Goal: Contribute content: Contribute content

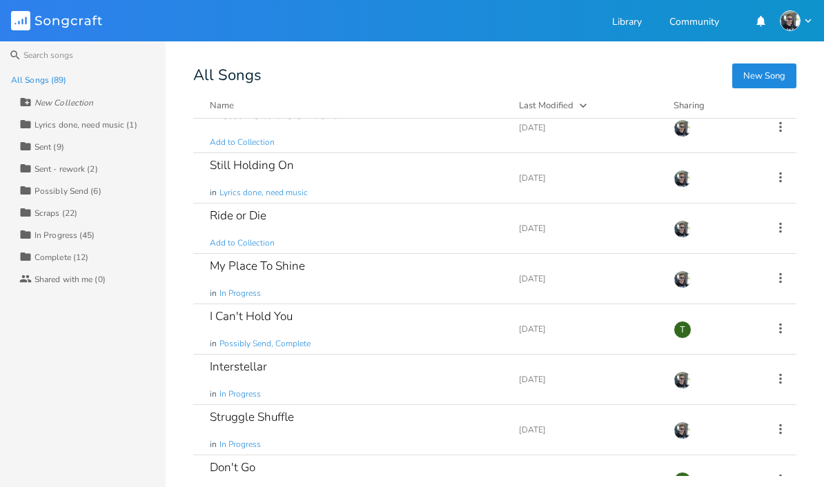
scroll to position [199, 0]
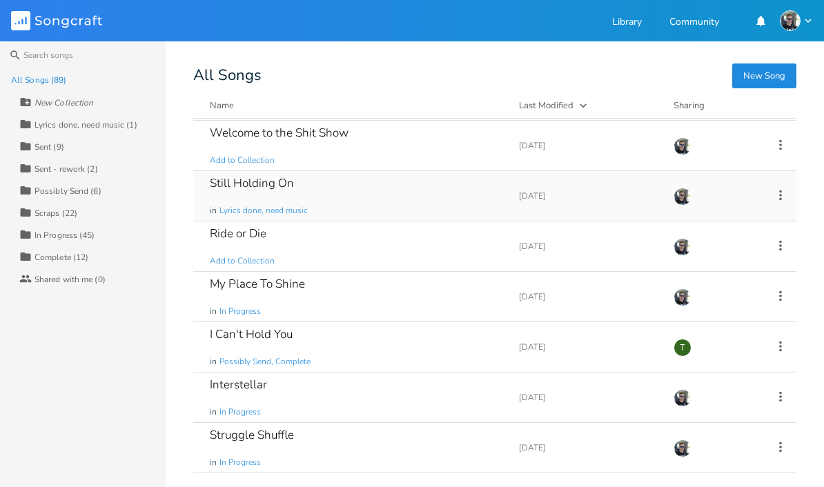
click at [238, 189] on div "Still Holding On" at bounding box center [252, 183] width 84 height 12
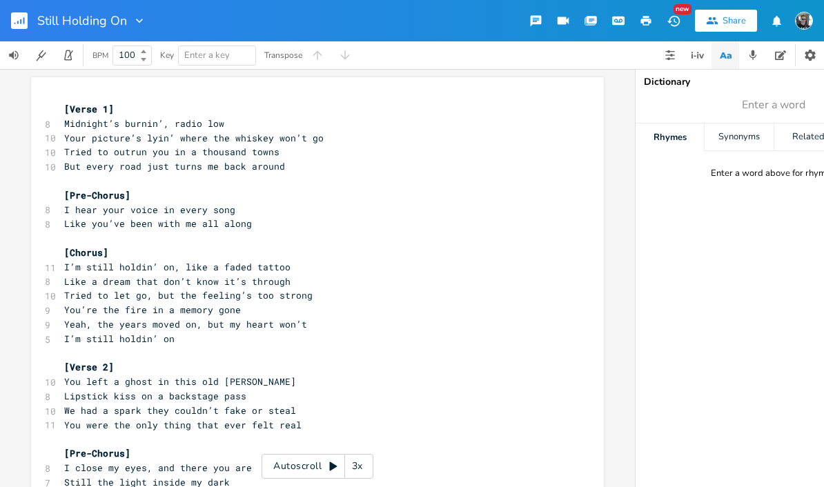
scroll to position [380, 0]
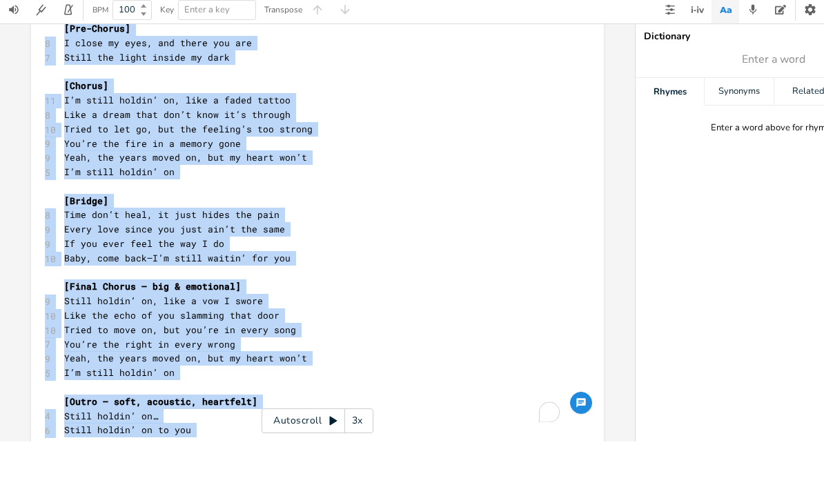
copy div "[Lorem 1] 0 Ipsumdol’s ametco’, adipi eli 32 Sedd eiusmod’t inci’ utlab etd mag…"
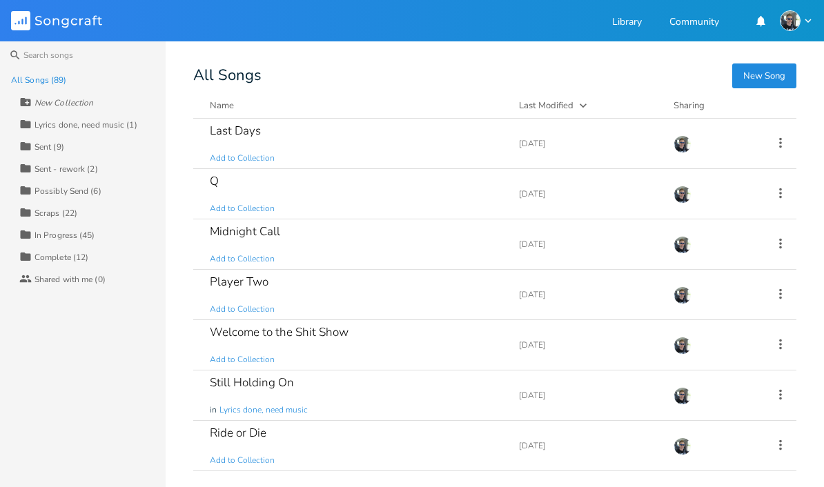
click at [108, 129] on div "Lyrics done, need music (1)" at bounding box center [86, 125] width 103 height 8
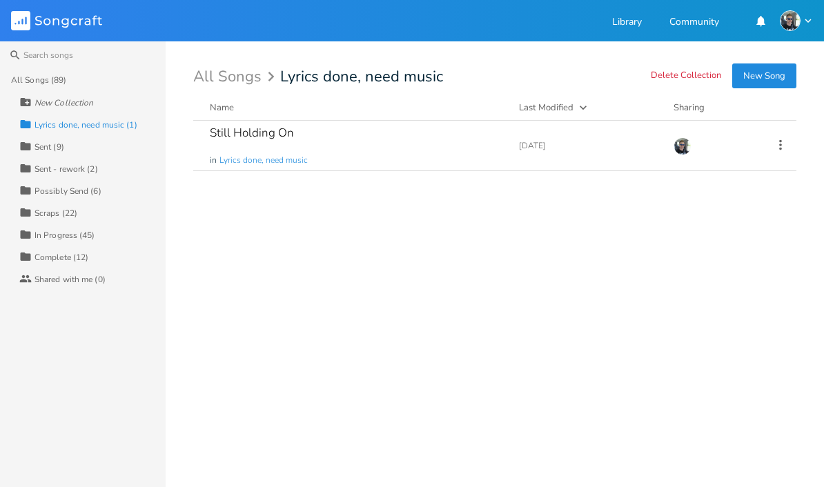
click at [50, 148] on div "Sent (9)" at bounding box center [50, 147] width 30 height 8
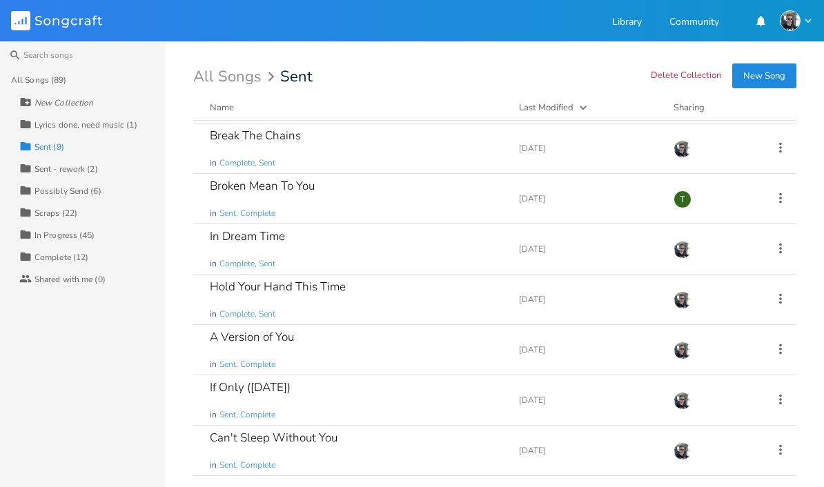
scroll to position [98, 0]
click at [84, 193] on div "Possibly Send (6)" at bounding box center [68, 191] width 67 height 8
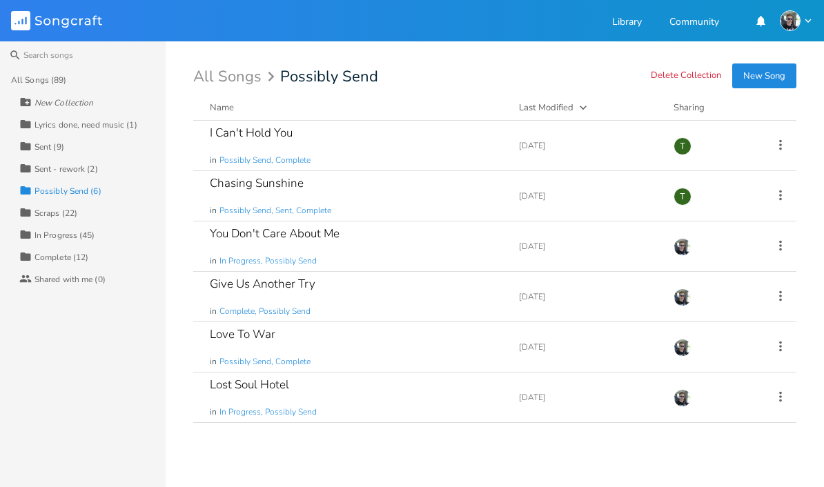
scroll to position [0, 0]
click at [63, 214] on div "Scraps (22)" at bounding box center [56, 213] width 43 height 8
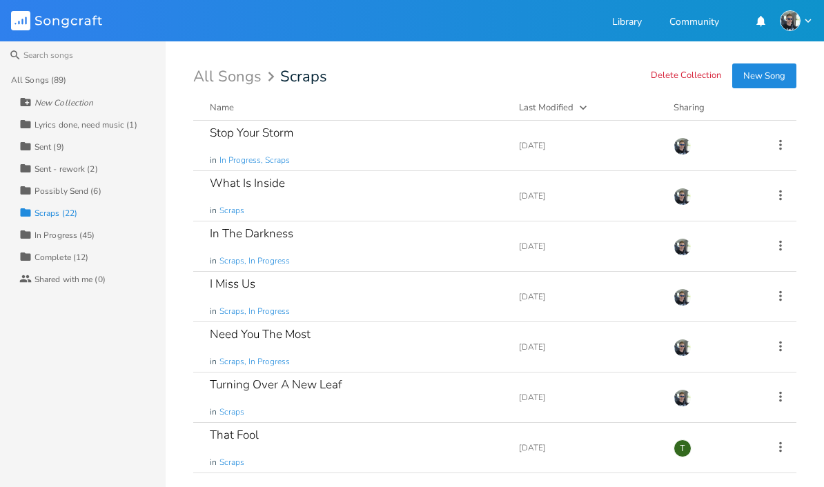
click at [78, 236] on div "In Progress (45)" at bounding box center [65, 235] width 61 height 8
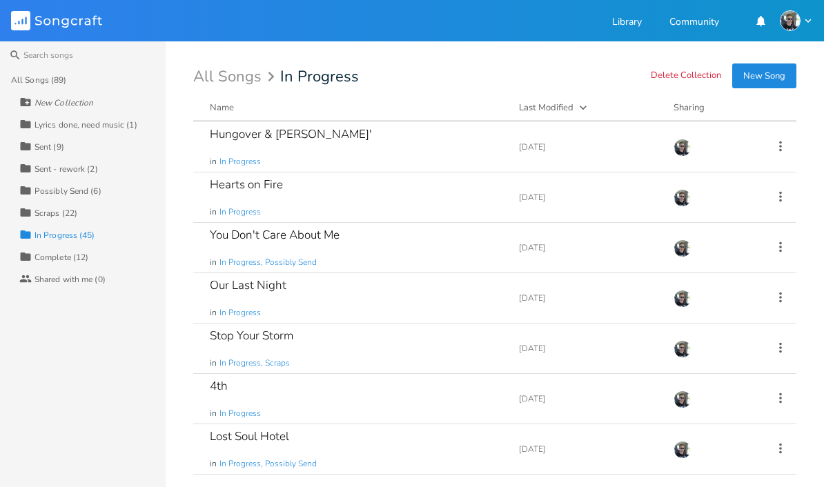
click at [44, 82] on div "All Songs (89)" at bounding box center [38, 80] width 55 height 8
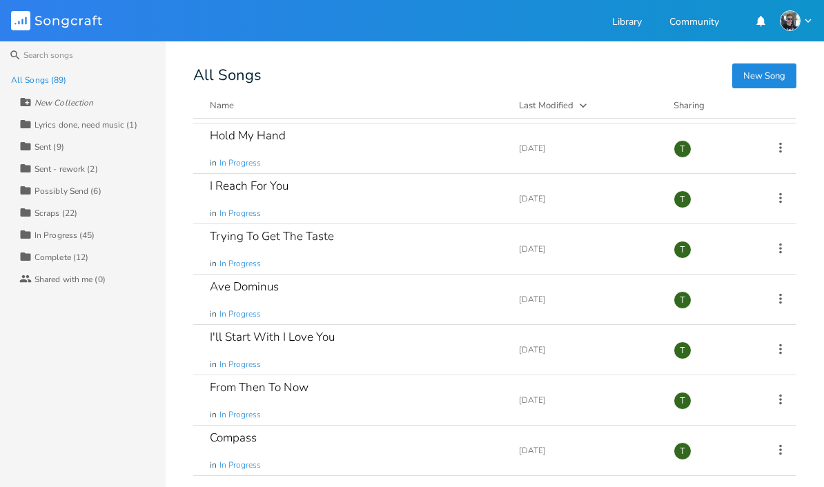
click at [53, 380] on div "All Songs (89) New Collection Collection Lyrics done, need music (1) Collection…" at bounding box center [83, 278] width 166 height 418
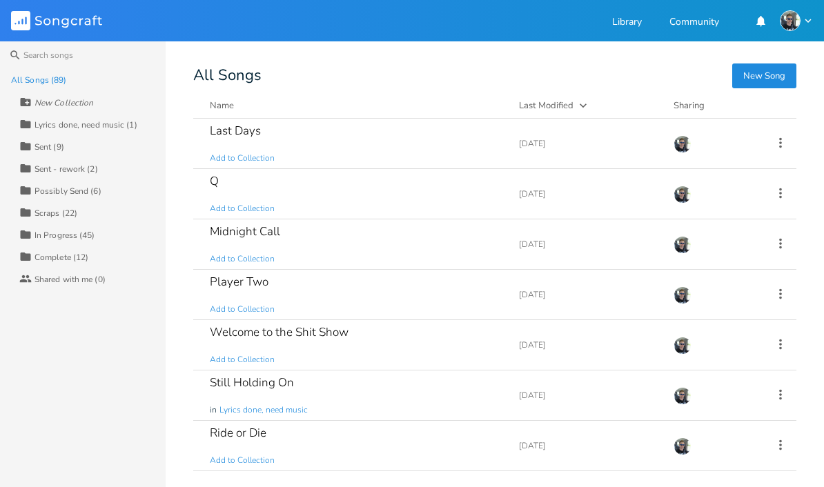
click at [72, 355] on div "All Songs (89) New Collection Collection Lyrics done, need music (1) Collection…" at bounding box center [83, 278] width 166 height 418
click at [43, 60] on input at bounding box center [83, 55] width 166 height 28
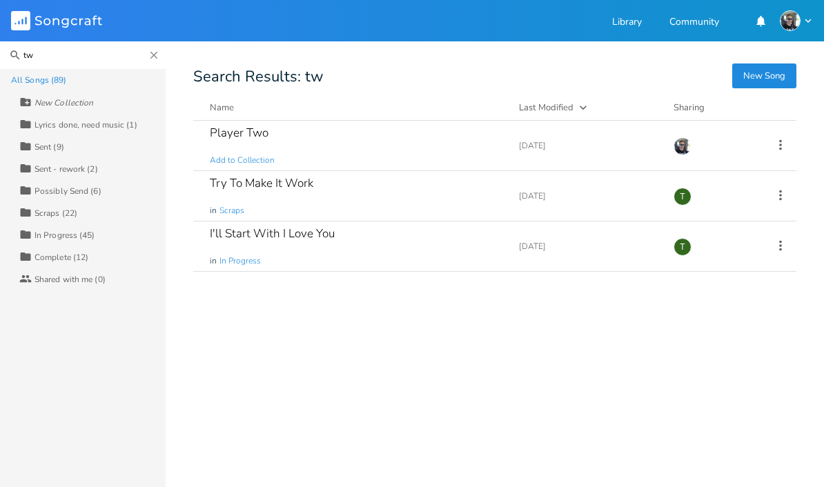
type input "t"
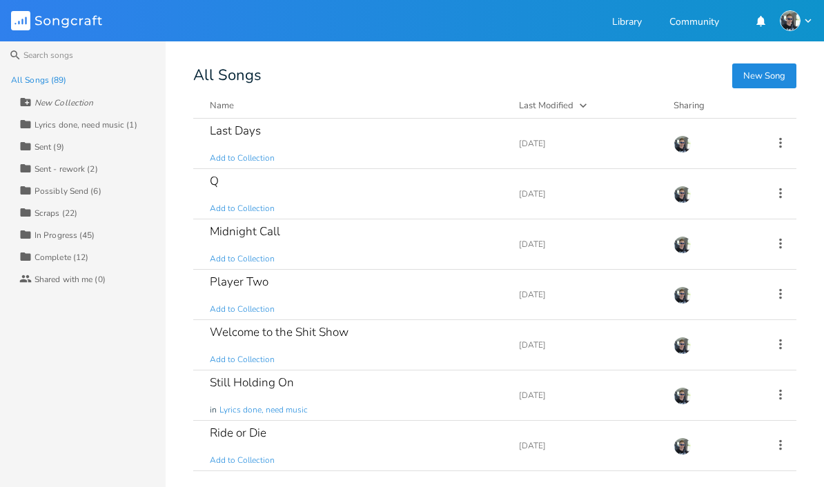
click at [767, 81] on button "New Song" at bounding box center [764, 75] width 64 height 25
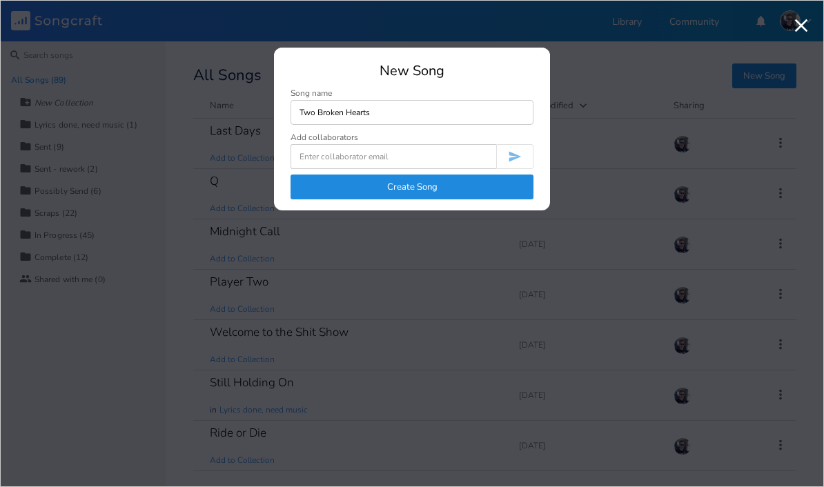
type input "Two Broken Hearts"
click at [406, 193] on button "Create Song" at bounding box center [412, 187] width 243 height 25
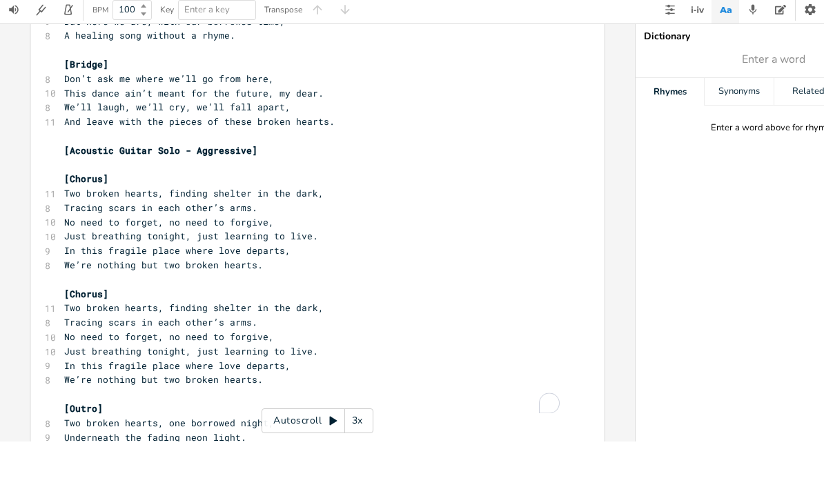
scroll to position [429, 0]
click at [64, 463] on span "Two broken hearts, one borrowed night," at bounding box center [169, 469] width 210 height 12
click at [247, 477] on pre "Underneath the fading neon light." at bounding box center [310, 484] width 498 height 14
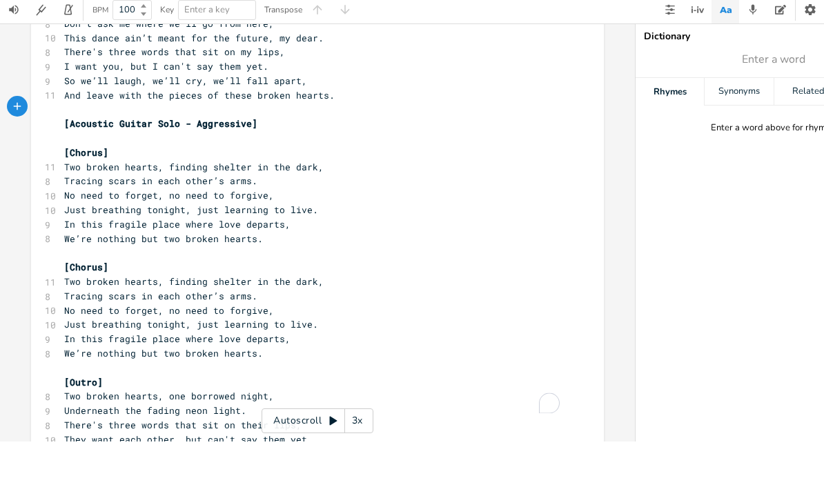
scroll to position [484, 0]
click at [317, 464] on pre "There's three words that sit on their lips," at bounding box center [310, 471] width 498 height 14
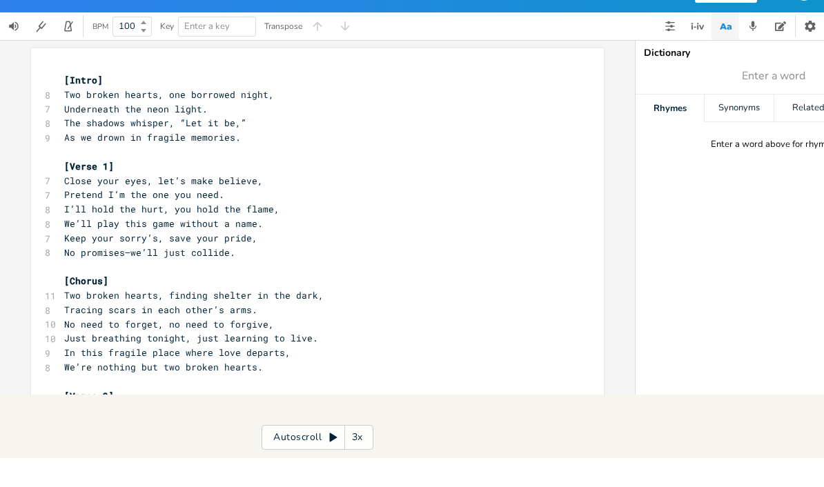
scroll to position [0, 0]
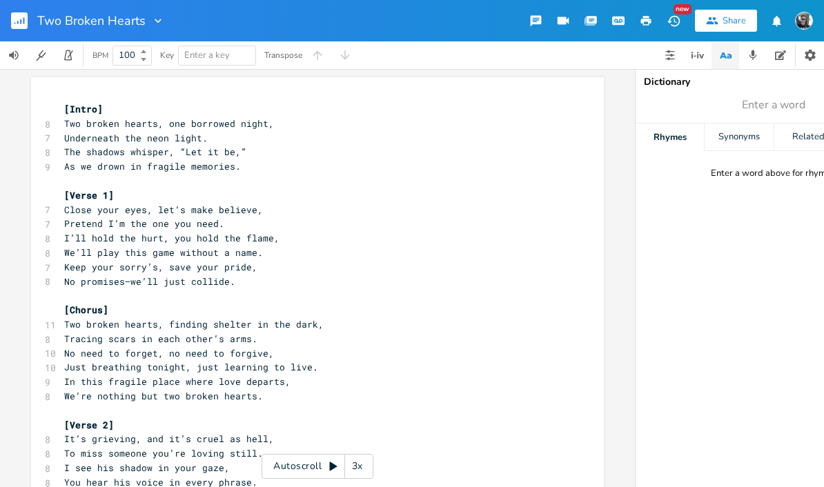
click at [23, 22] on rect "button" at bounding box center [19, 20] width 17 height 17
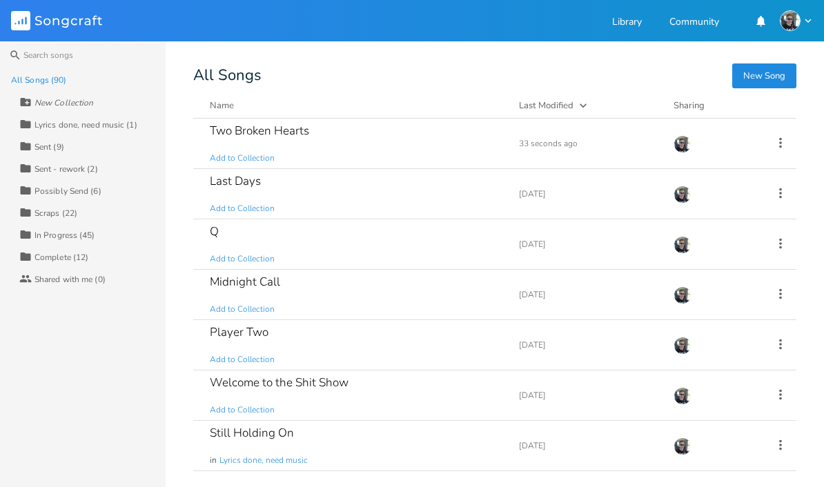
click at [105, 125] on div "Lyrics done, need music (1)" at bounding box center [86, 125] width 103 height 8
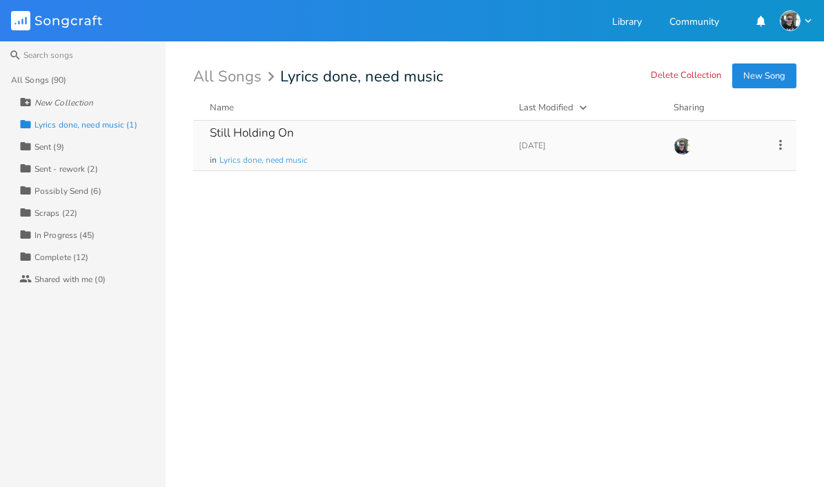
click at [259, 127] on div "Still Holding On" at bounding box center [252, 133] width 84 height 12
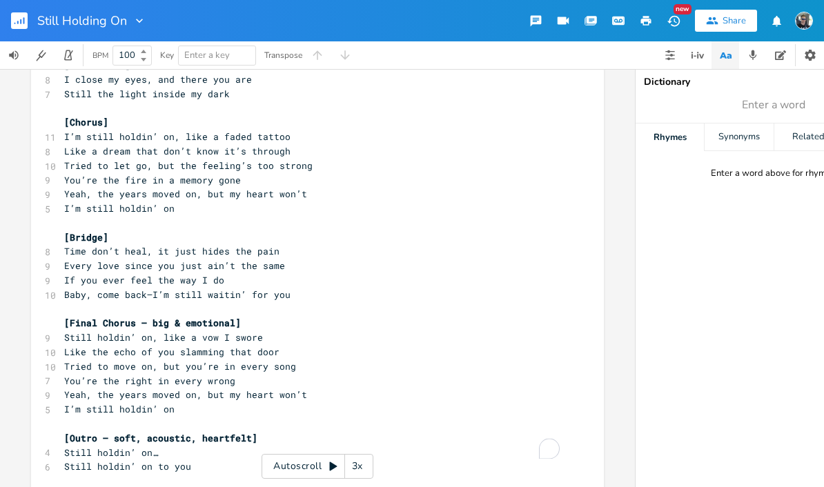
scroll to position [388, 0]
click at [61, 116] on pre "[Chorus]" at bounding box center [310, 123] width 498 height 14
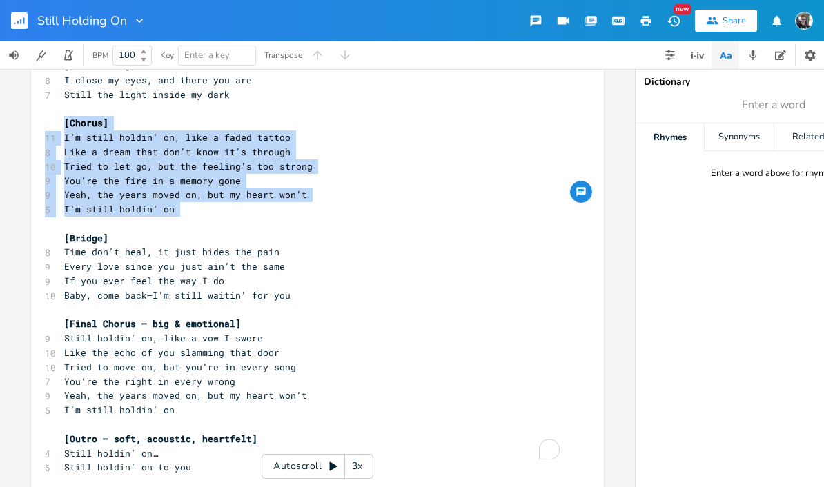
copy div "[Chorus] 11 I’m still holdin’ on, like a faded tattoo 8 Like a dream that don’t…"
click at [83, 417] on pre "​" at bounding box center [310, 424] width 498 height 14
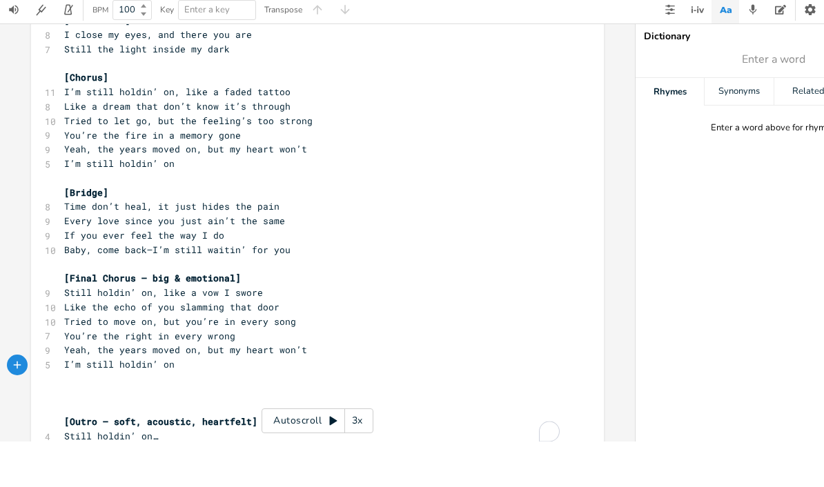
scroll to position [450, 0]
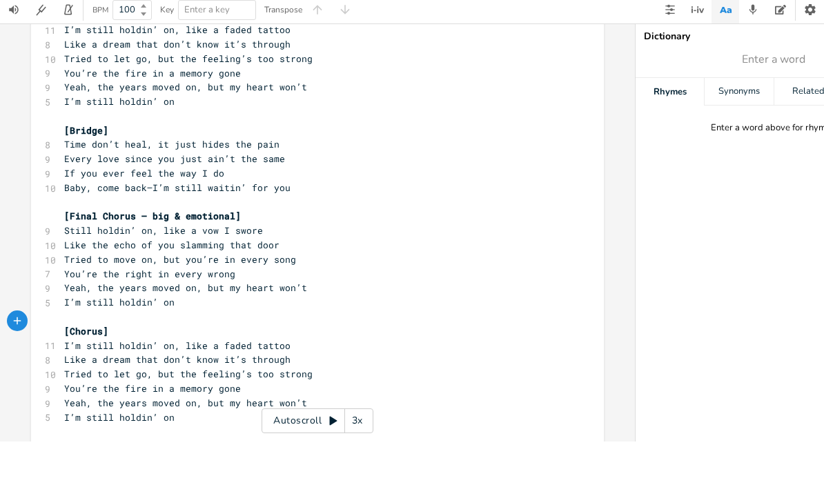
click at [188, 341] on pre "I’m still holdin’ on" at bounding box center [310, 348] width 498 height 14
click at [187, 456] on pre "I’m still holdin’ on" at bounding box center [310, 463] width 498 height 14
click at [170, 342] on span "I’m still holdin’ on even if you don't" at bounding box center [169, 348] width 210 height 12
click at [193, 456] on pre "I’m still holdin’ on" at bounding box center [310, 463] width 498 height 14
click at [259, 255] on pre "[Final Chorus – big & emotional]" at bounding box center [310, 262] width 498 height 14
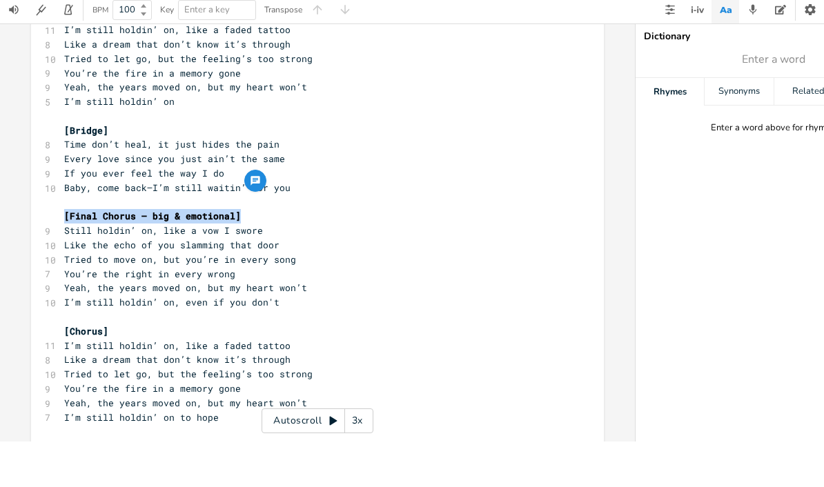
copy span "[Final Chorus – big & emotional]"
click at [77, 355] on pre "​" at bounding box center [310, 362] width 498 height 14
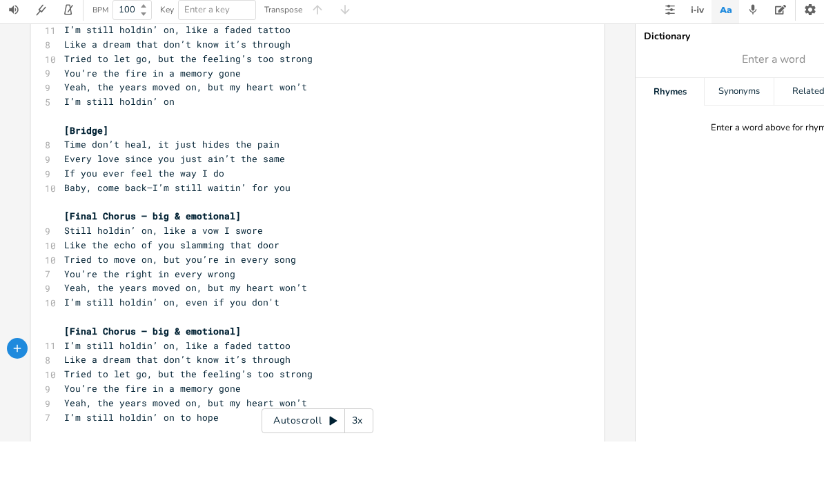
click at [62, 255] on pre "[Final Chorus – big & emotional]" at bounding box center [310, 262] width 498 height 14
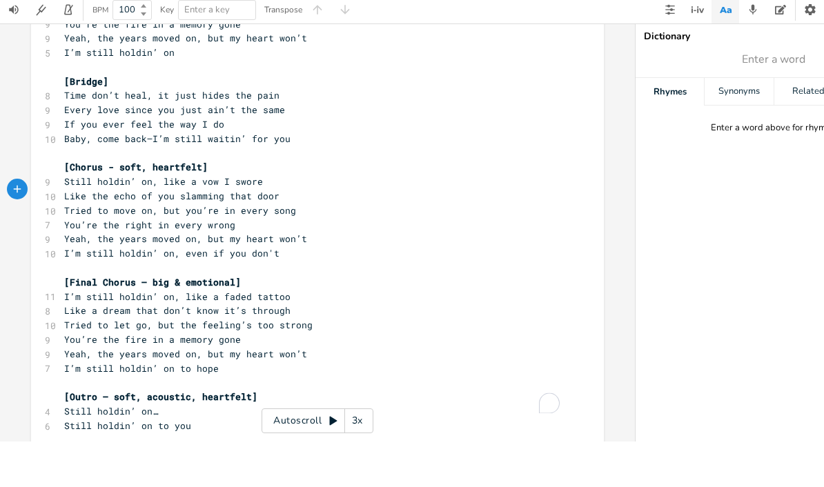
scroll to position [498, 0]
click at [227, 408] on pre "I’m still holdin’ on to hope" at bounding box center [310, 415] width 498 height 14
type input "won‘t"
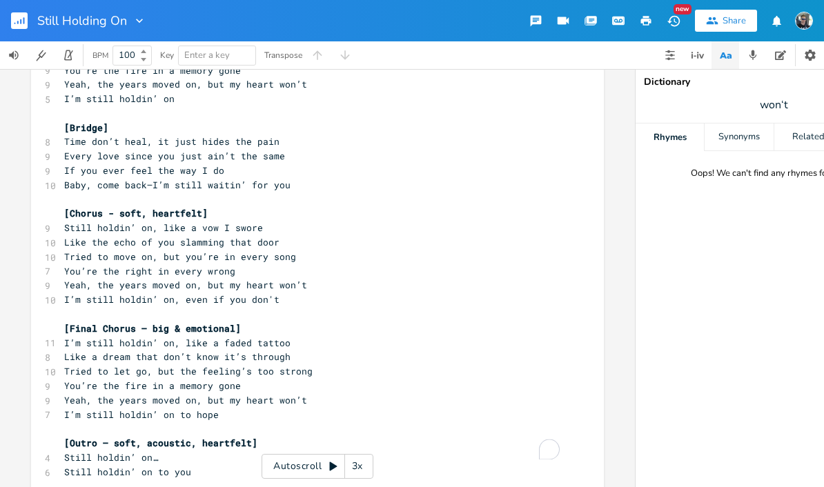
scroll to position [0, 0]
type input "don‘t"
click at [803, 139] on div "Related" at bounding box center [808, 138] width 68 height 28
click at [669, 135] on div "Rhymes" at bounding box center [670, 138] width 68 height 28
click at [795, 104] on span "don‘t" at bounding box center [774, 104] width 276 height 25
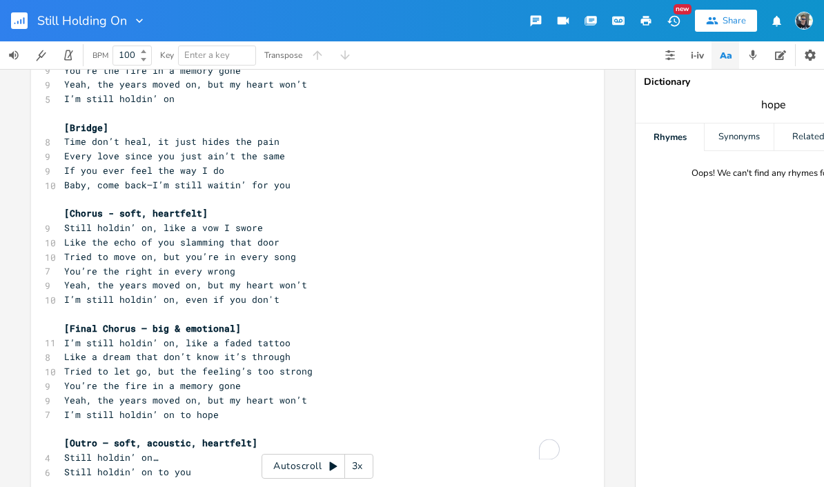
type input "hope"
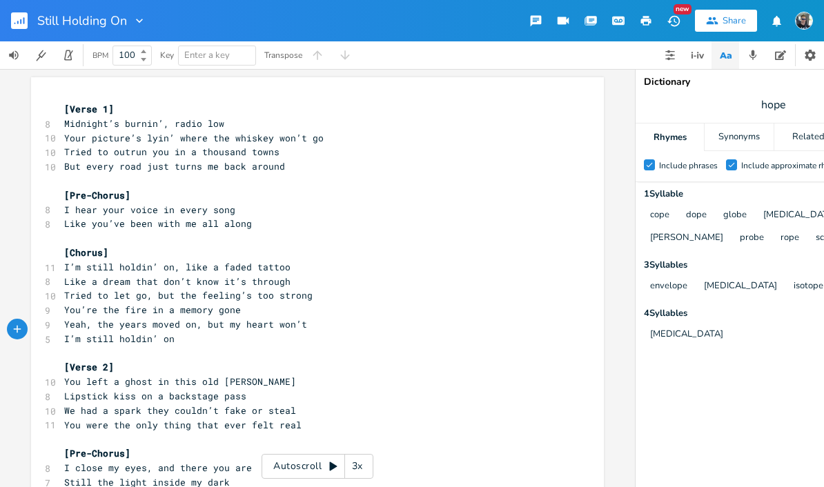
click at [179, 332] on pre "I’m still holdin’ on" at bounding box center [310, 339] width 498 height 14
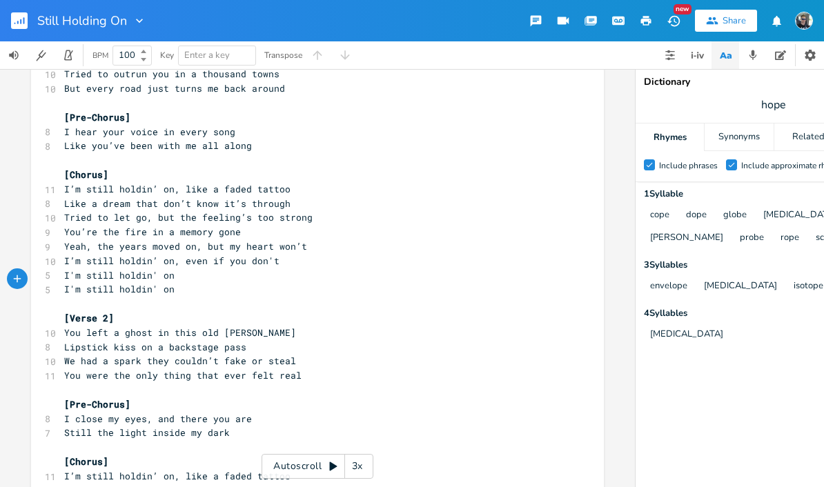
scroll to position [79, 0]
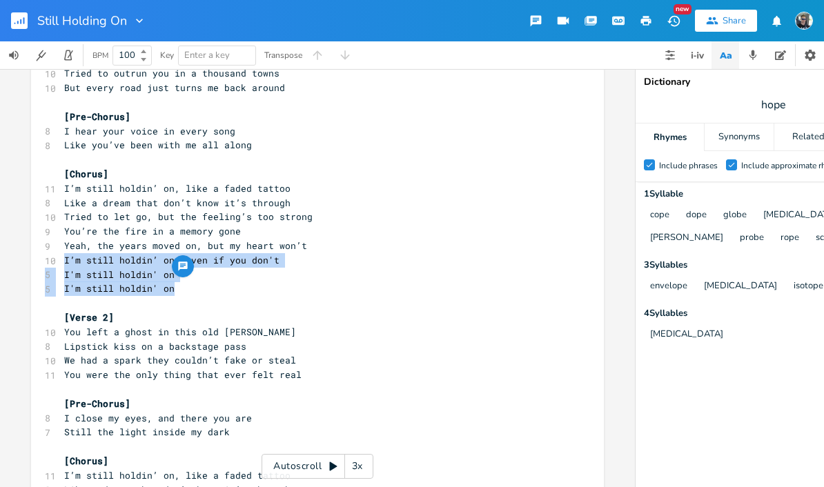
copy div "I’m still holdin’ on, even if you don't 5 I'm still holdin' on 5 I'm still hold…"
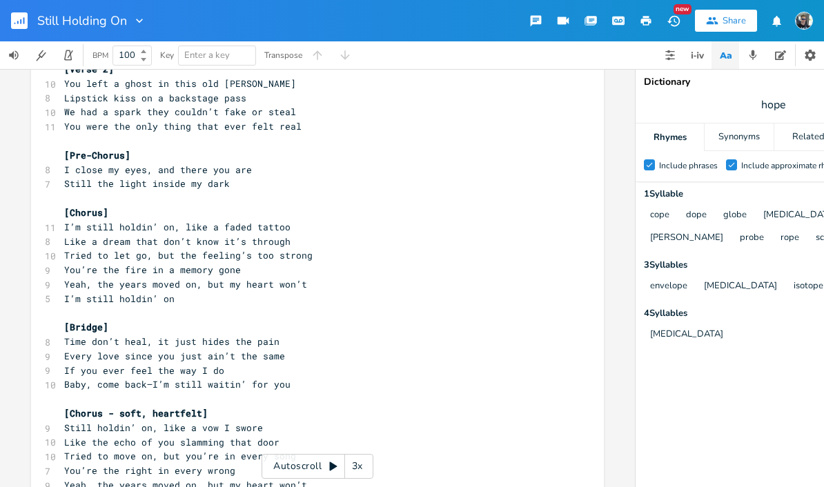
scroll to position [353, 0]
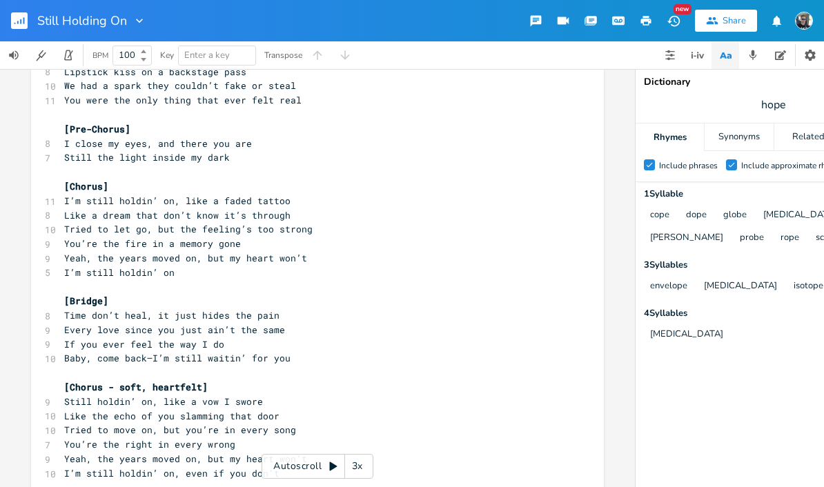
click at [63, 251] on pre "Yeah, the years moved on, but my heart won’t" at bounding box center [310, 258] width 498 height 14
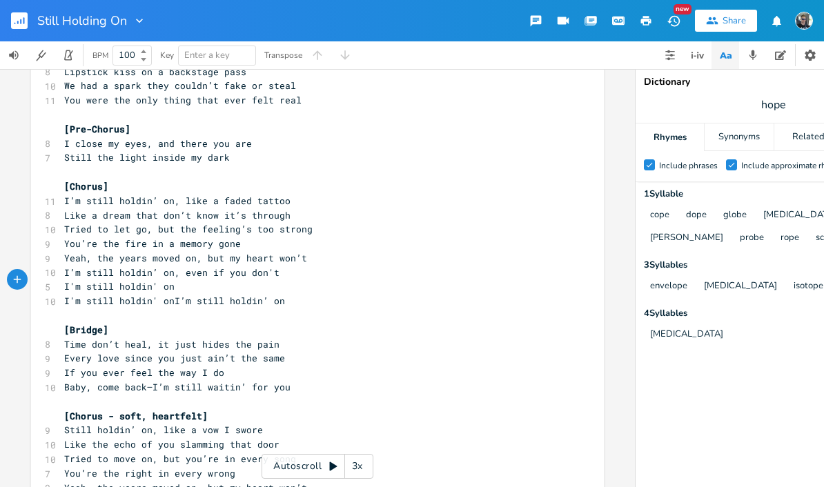
click at [286, 294] on pre "I'm still holdin' onI’m still holdin’ on" at bounding box center [310, 301] width 498 height 14
click at [255, 237] on pre "You’re the fire in a memory gone" at bounding box center [310, 244] width 498 height 14
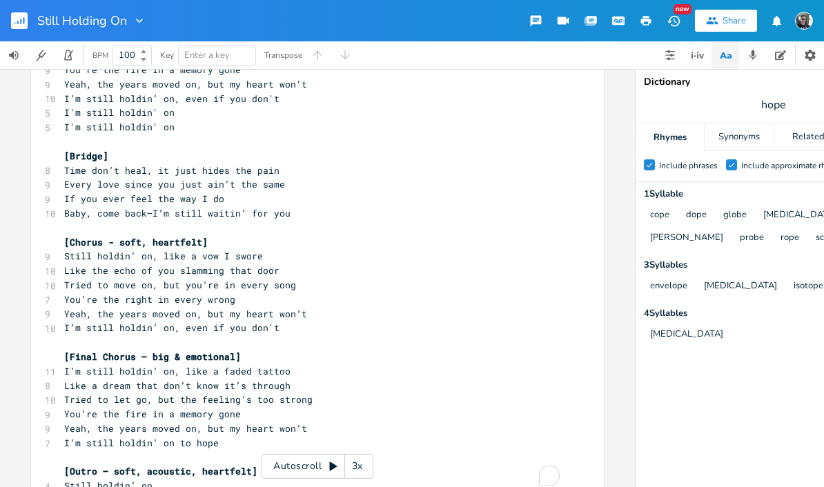
scroll to position [544, 0]
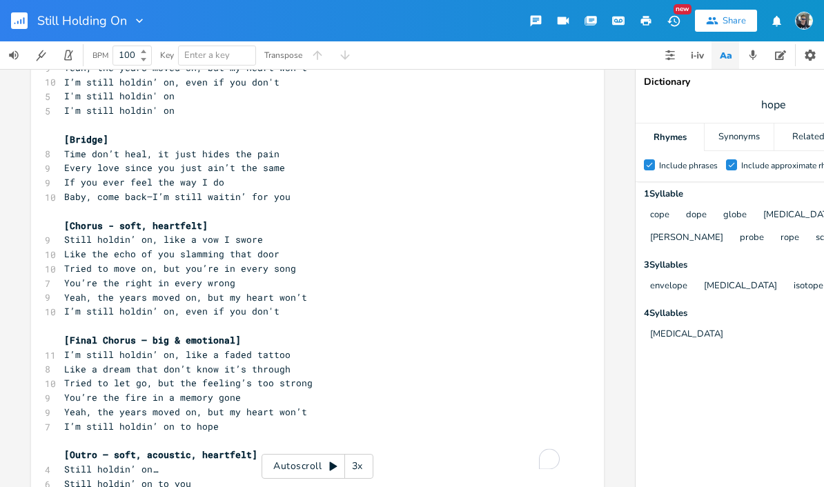
click at [287, 304] on pre "I’m still holdin’ on, even if you don't" at bounding box center [310, 311] width 498 height 14
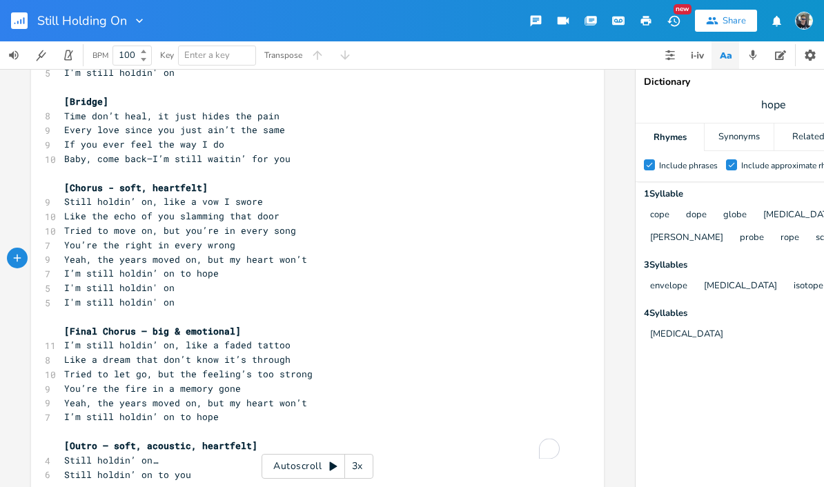
scroll to position [581, 0]
click at [88, 282] on span "I'm still holdin' on" at bounding box center [119, 288] width 110 height 12
click at [161, 296] on pre "Still holdin' on" at bounding box center [310, 303] width 498 height 14
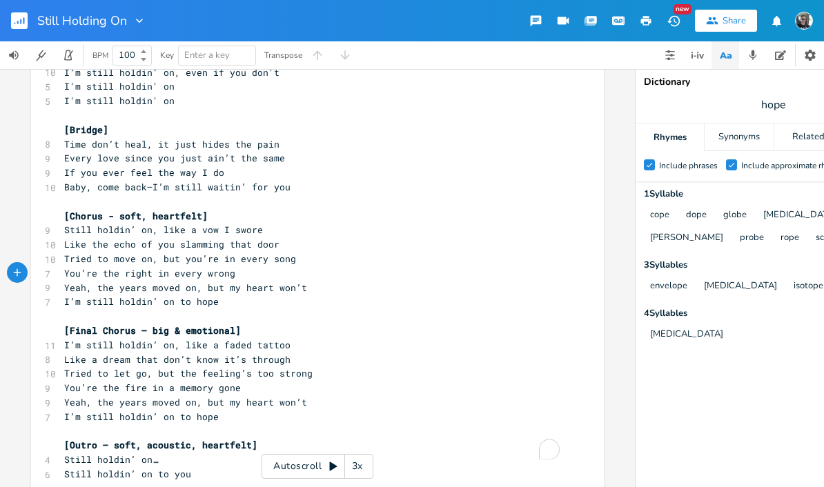
click at [223, 410] on pre "I’m still holdin’ on to hope" at bounding box center [310, 417] width 498 height 14
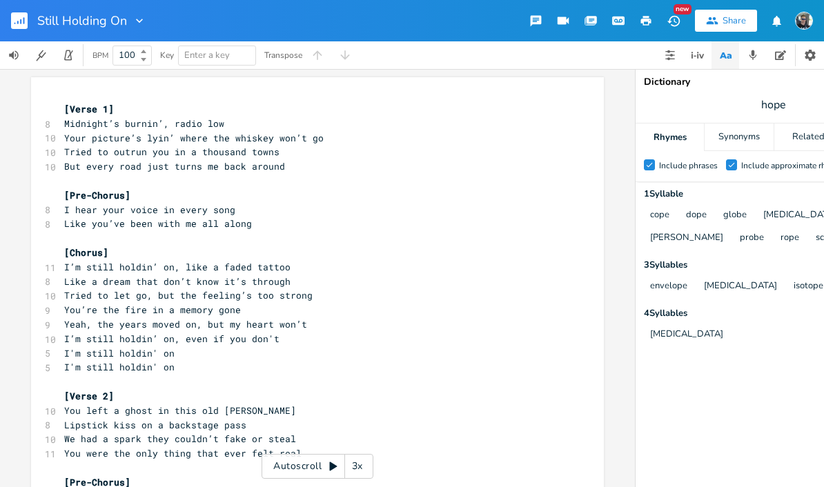
scroll to position [0, 0]
click at [89, 347] on span "I'm still holdin' on" at bounding box center [119, 353] width 110 height 12
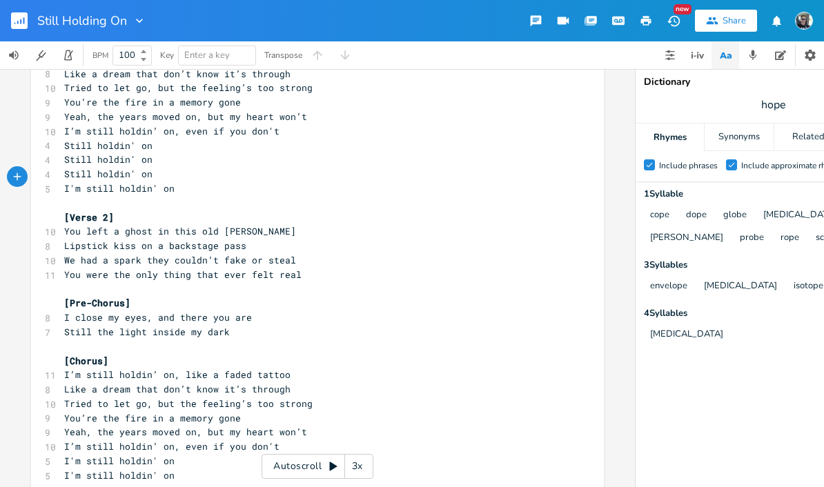
scroll to position [186, 0]
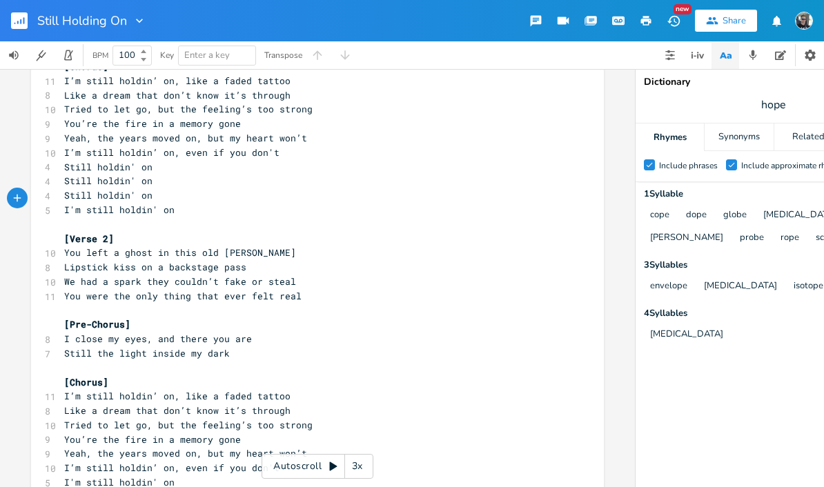
click at [64, 161] on span "Still holdin' on" at bounding box center [108, 167] width 88 height 12
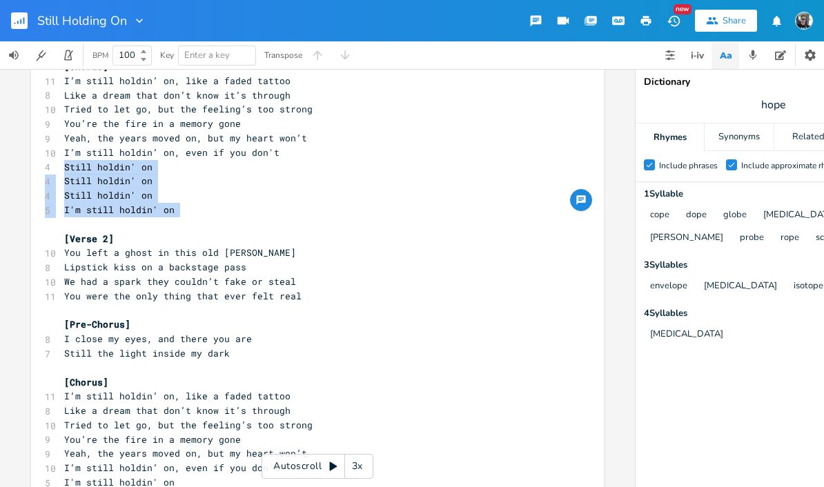
copy div "Still holdin' on 4 Still holdin' on 4 Still holdin' on 5 I'm still holdin' on"
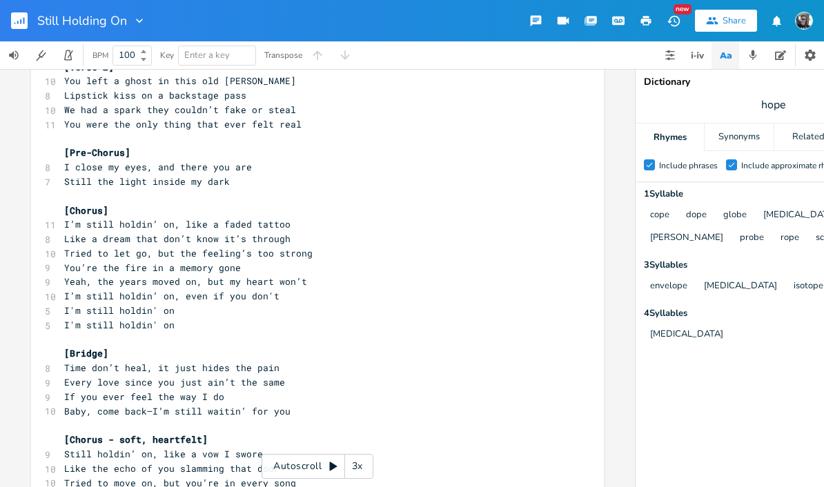
scroll to position [400, 0]
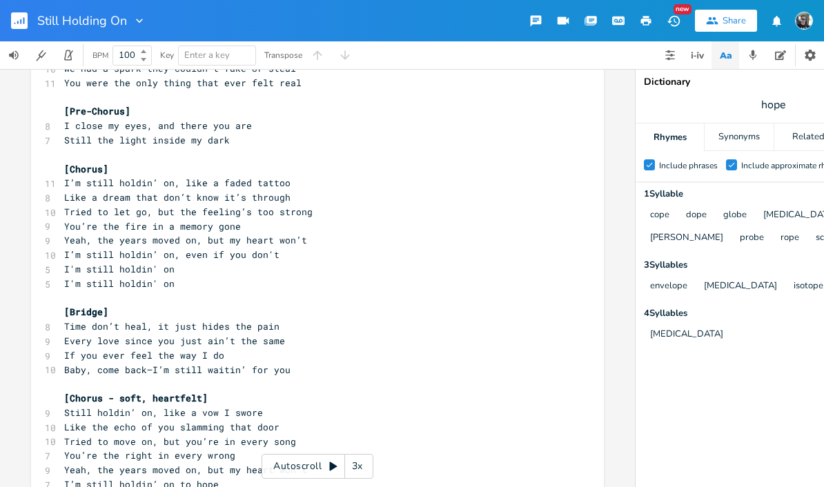
click at [61, 262] on pre "I'm still holdin' on" at bounding box center [310, 269] width 498 height 14
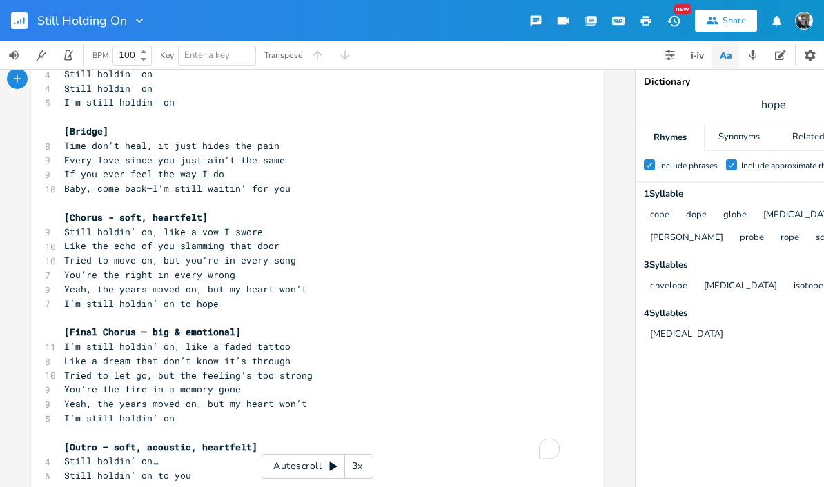
scroll to position [609, 0]
click at [88, 413] on span "I’m still holdin’ on" at bounding box center [119, 419] width 110 height 12
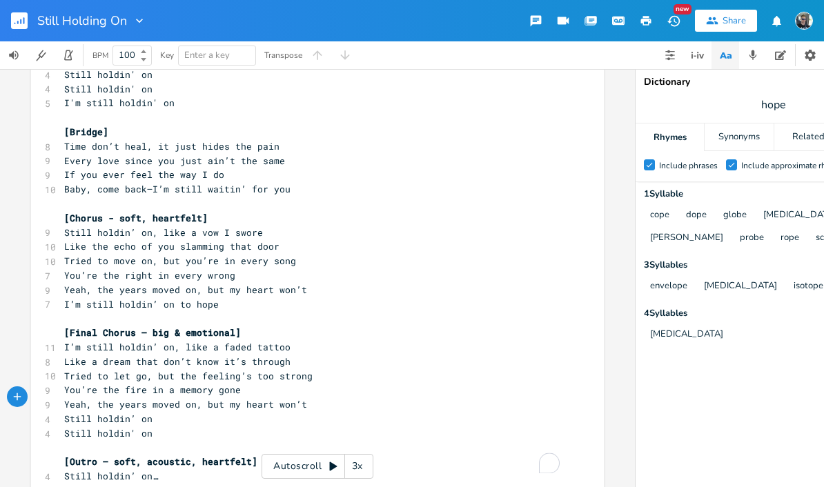
click at [174, 469] on pre "Still holdin’ on…" at bounding box center [310, 476] width 498 height 14
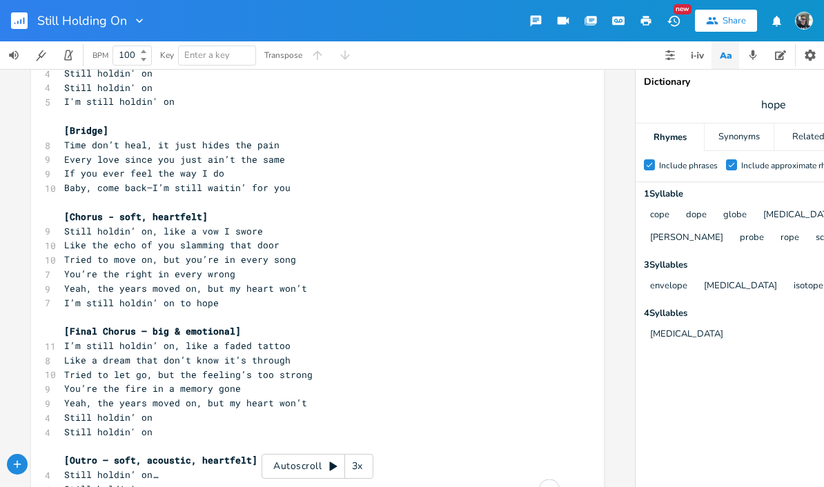
scroll to position [602, 0]
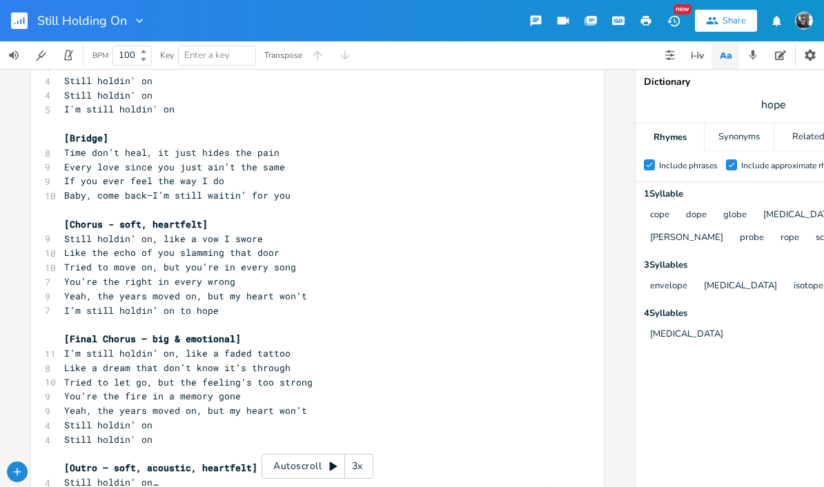
click at [188, 304] on span "I’m still holdin’ on to hope" at bounding box center [141, 310] width 155 height 12
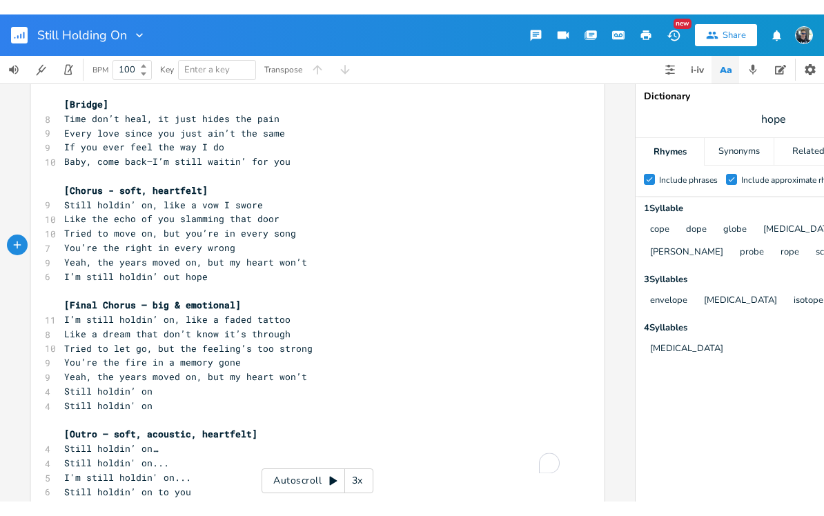
scroll to position [650, 0]
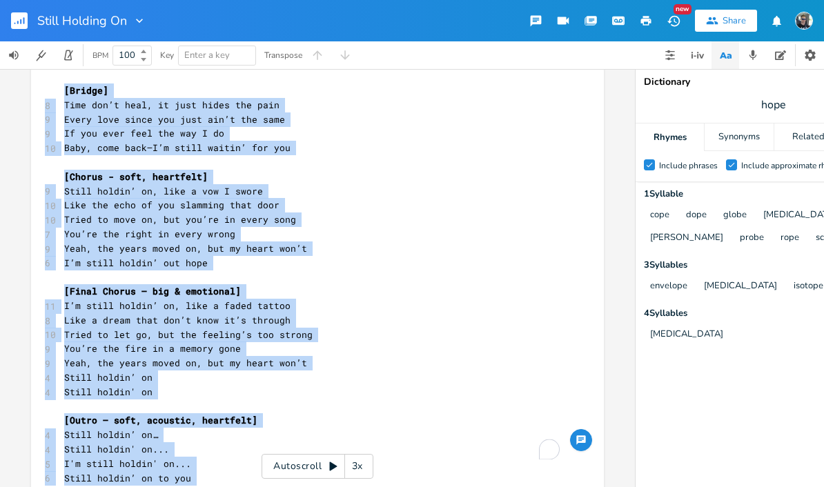
copy div "[Lorem 3] 3 Ipsumdol’s ametco’, adipi eli 18 Sedd eiusmod’t inci’ utlab etd mag…"
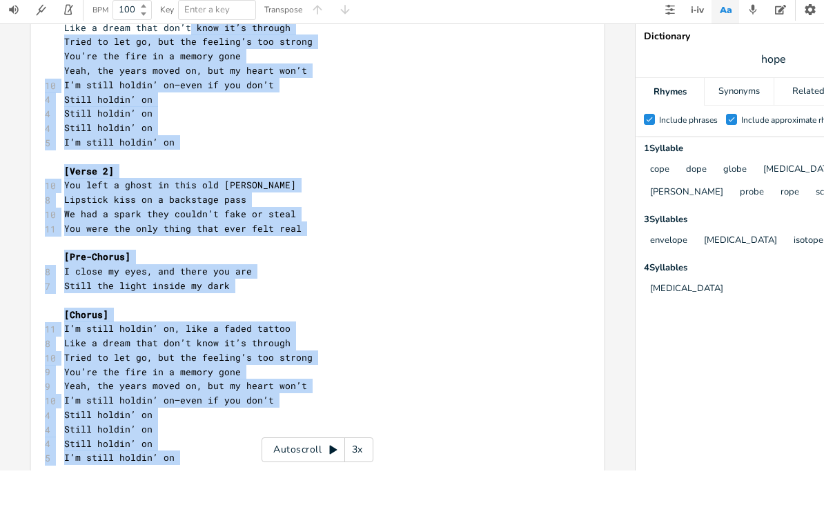
scroll to position [181, 0]
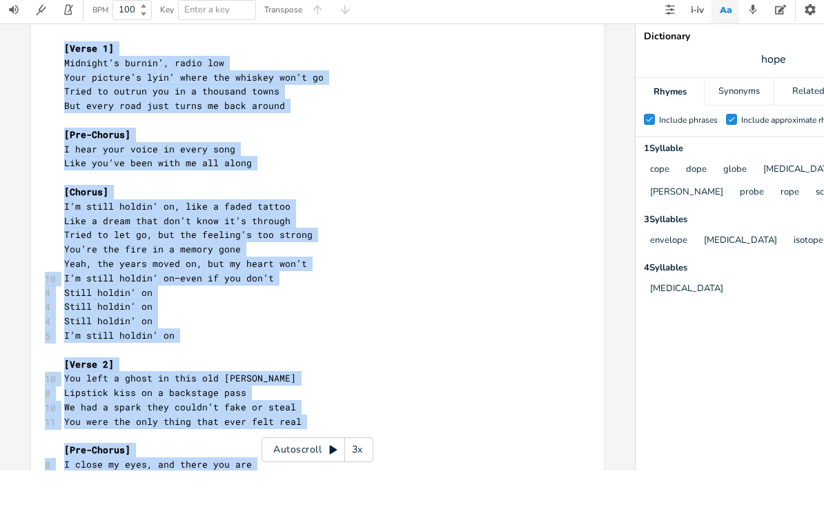
copy div "[Lorem 5] Ipsumdol’s ametco’, adipi eli Sedd eiusmod’t inci’ utlab etd magnaal …"
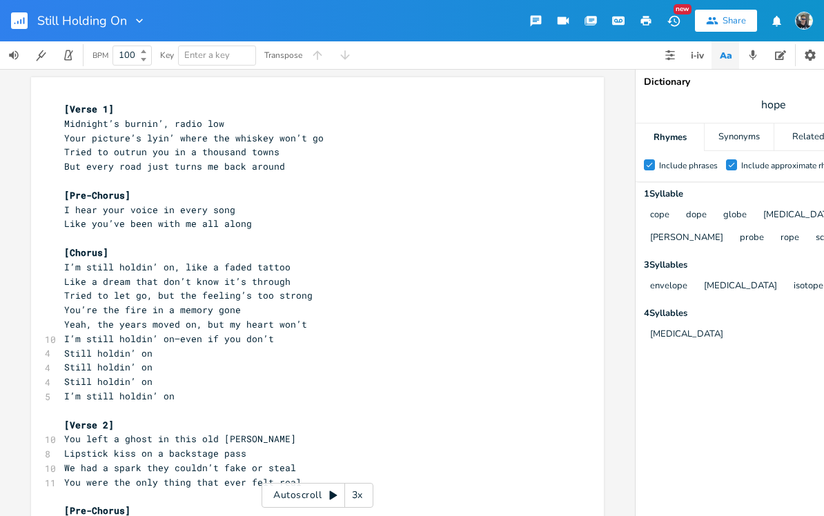
click at [16, 21] on rect "button" at bounding box center [19, 20] width 17 height 17
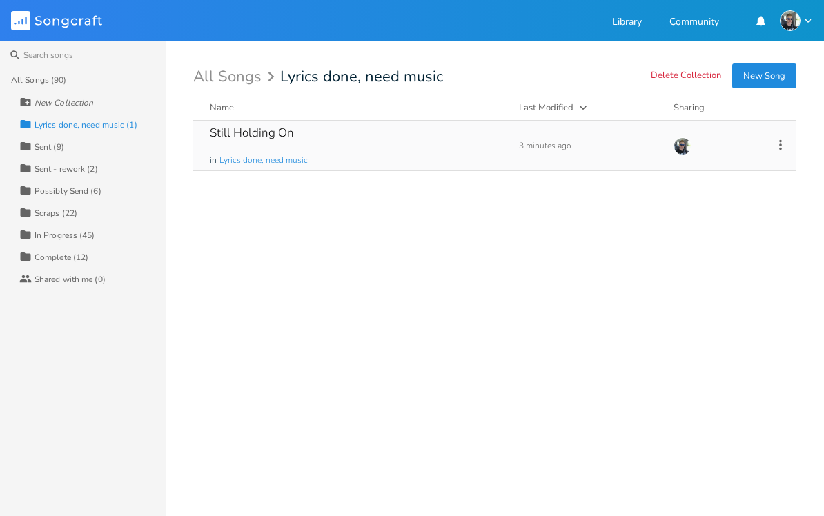
click at [278, 136] on div "Still Holding On" at bounding box center [252, 133] width 84 height 12
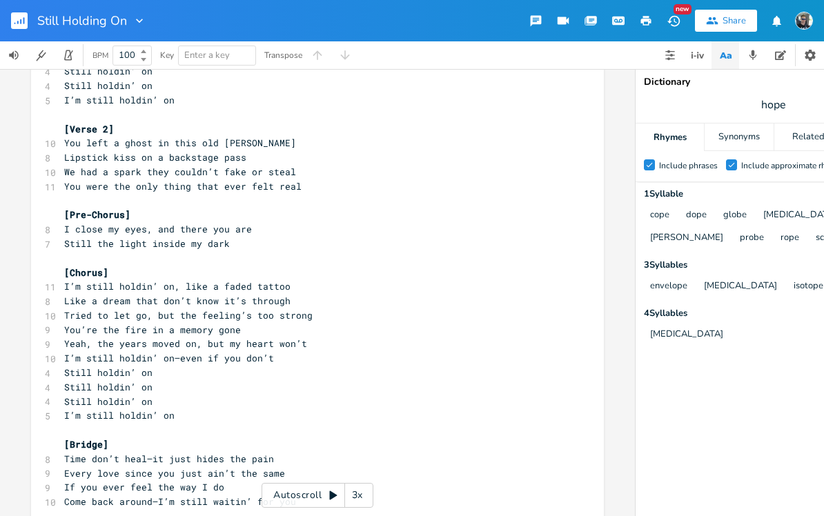
scroll to position [297, 0]
click at [168, 150] on span "Lipstick kiss on a backstage pass" at bounding box center [155, 156] width 182 height 12
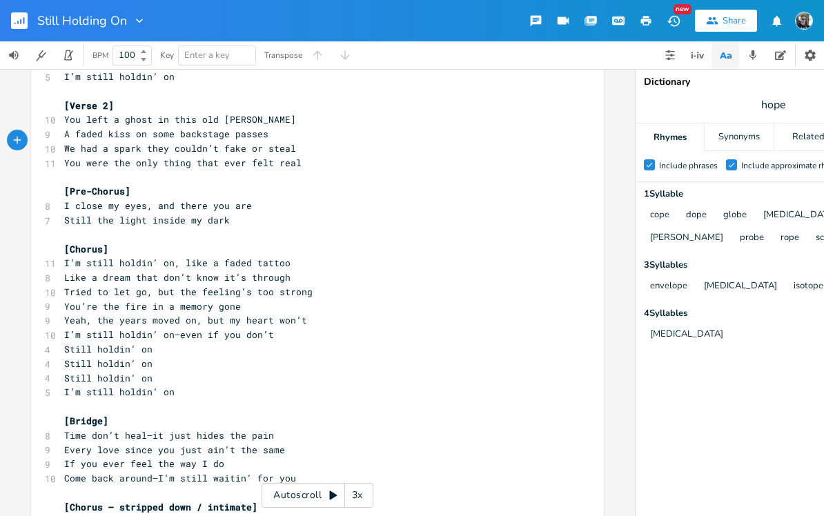
scroll to position [323, 0]
